Goal: Transaction & Acquisition: Purchase product/service

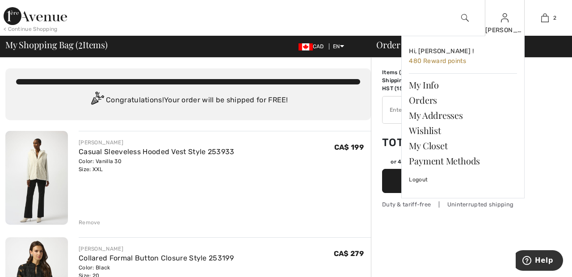
click at [505, 22] on img at bounding box center [505, 18] width 8 height 11
click at [435, 131] on link "Wishlist" at bounding box center [463, 130] width 108 height 15
click at [438, 132] on link "Wishlist" at bounding box center [463, 130] width 108 height 15
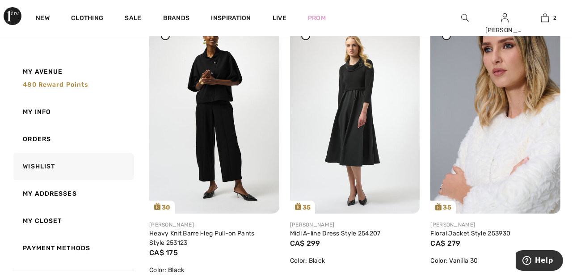
scroll to position [691, 0]
click at [370, 142] on img at bounding box center [355, 115] width 130 height 195
click at [356, 134] on img at bounding box center [355, 115] width 130 height 195
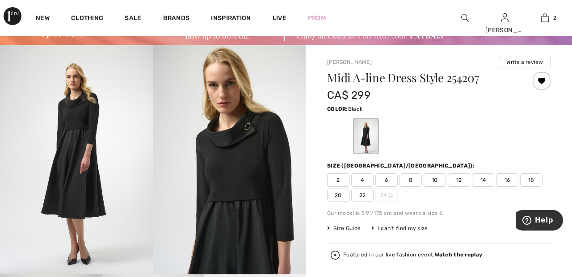
scroll to position [45, 0]
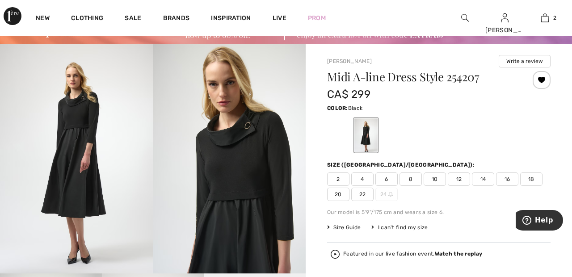
click at [342, 142] on div at bounding box center [340, 136] width 23 height 34
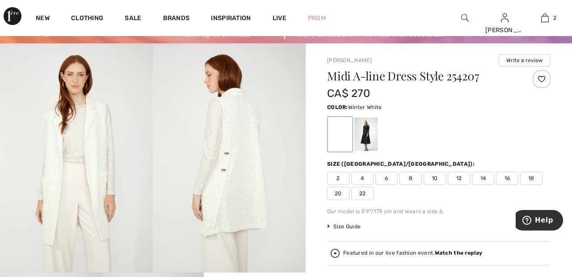
scroll to position [42, 0]
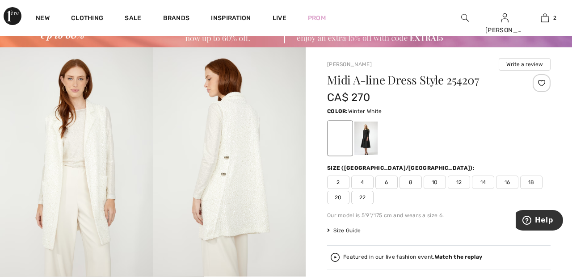
click at [104, 143] on img at bounding box center [76, 161] width 153 height 229
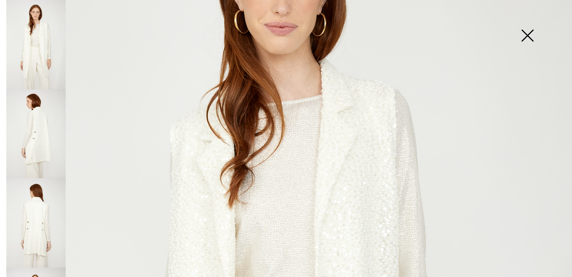
scroll to position [136, 0]
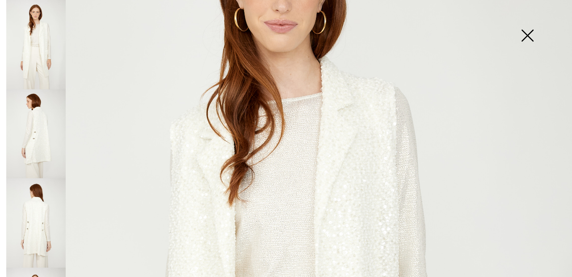
click at [534, 34] on img at bounding box center [527, 36] width 45 height 46
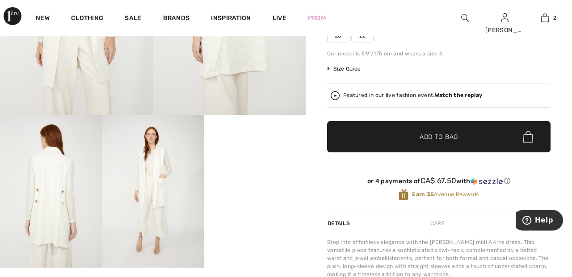
scroll to position [202, 0]
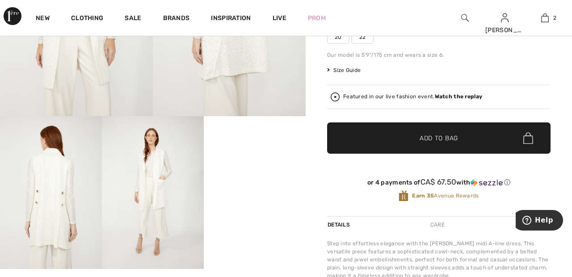
click at [59, 193] on img at bounding box center [51, 192] width 102 height 153
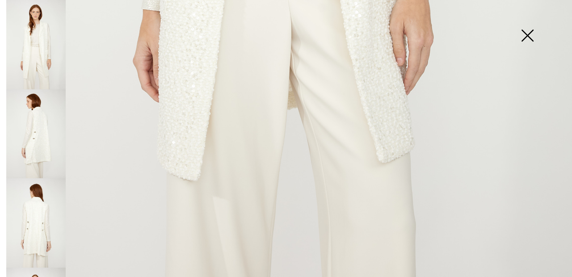
scroll to position [578, 0]
click at [54, 119] on img at bounding box center [35, 133] width 59 height 89
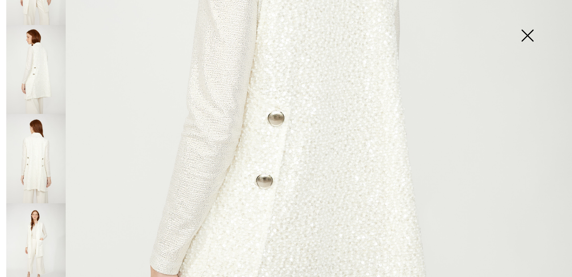
scroll to position [66, 0]
click at [38, 229] on img at bounding box center [35, 246] width 59 height 89
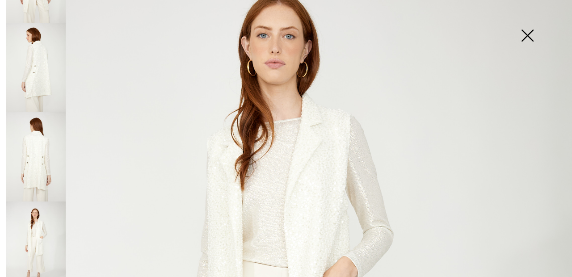
scroll to position [0, 0]
